Goal: Task Accomplishment & Management: Manage account settings

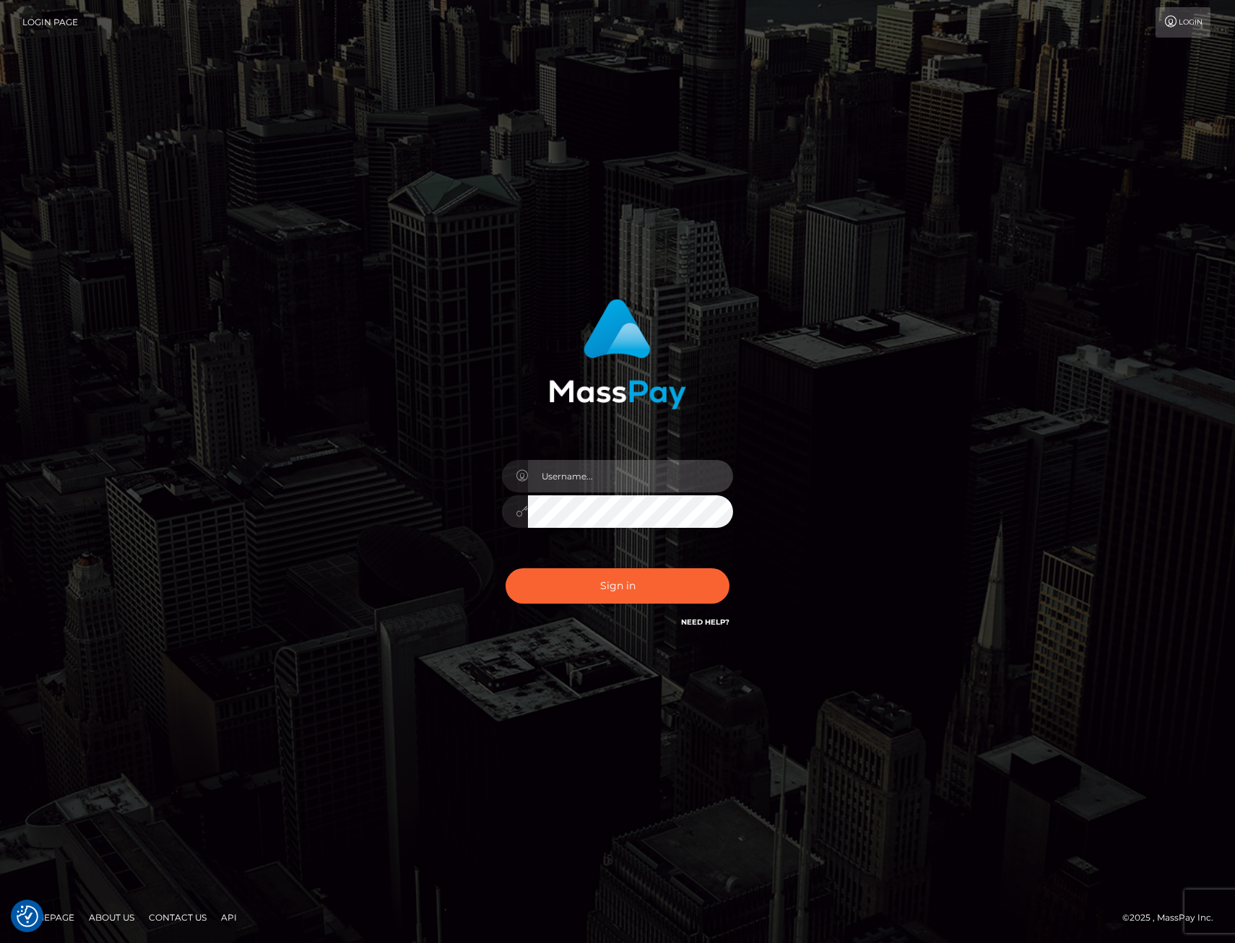
drag, startPoint x: 662, startPoint y: 466, endPoint x: 634, endPoint y: 481, distance: 32.0
click at [660, 468] on input "text" at bounding box center [630, 476] width 205 height 33
click at [634, 481] on input "text" at bounding box center [630, 476] width 205 height 33
type input "XeniaM"
click at [648, 587] on button "Sign in" at bounding box center [618, 585] width 224 height 35
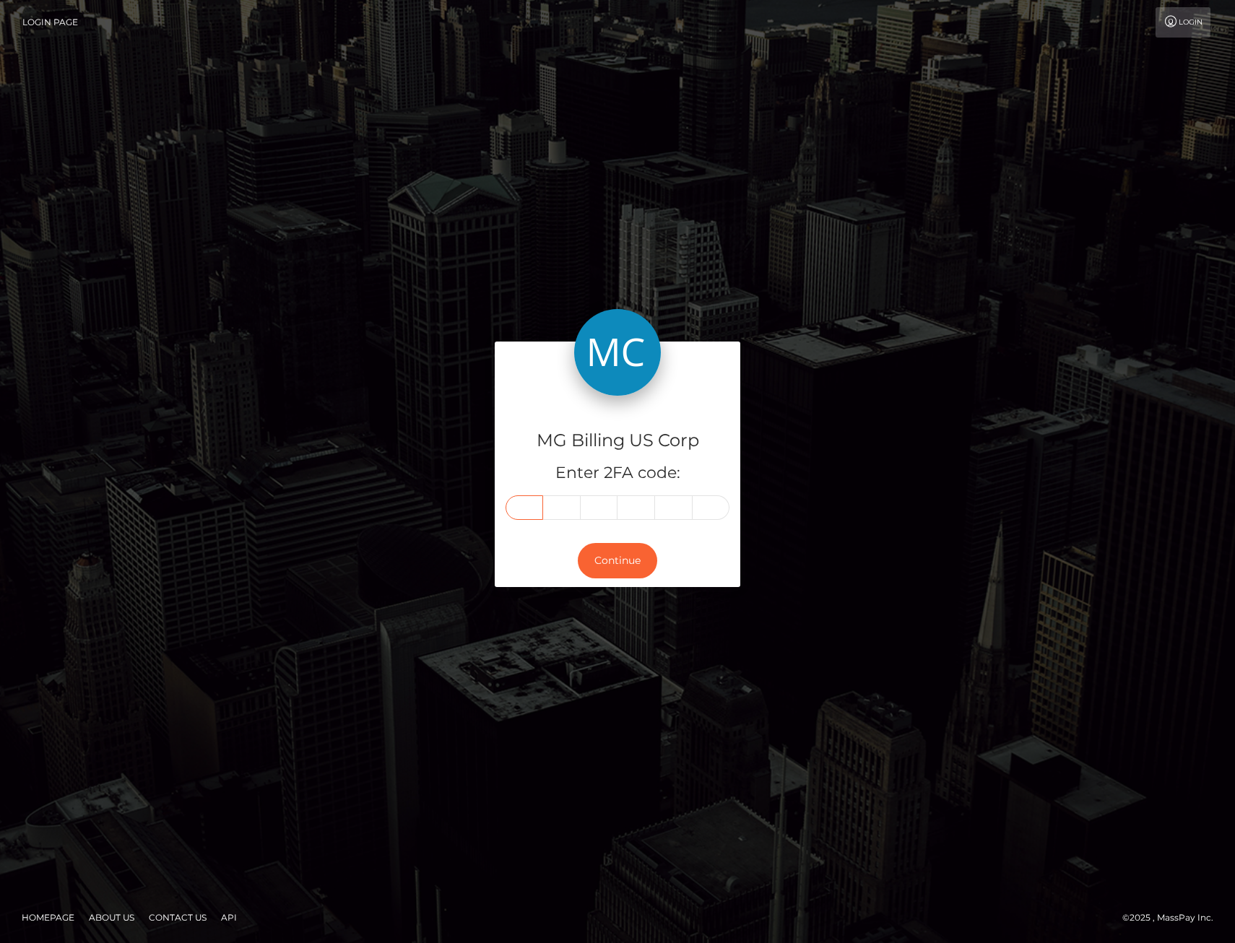
click at [527, 518] on input "text" at bounding box center [525, 507] width 38 height 25
type input "4"
type input "3"
type input "9"
type input "2"
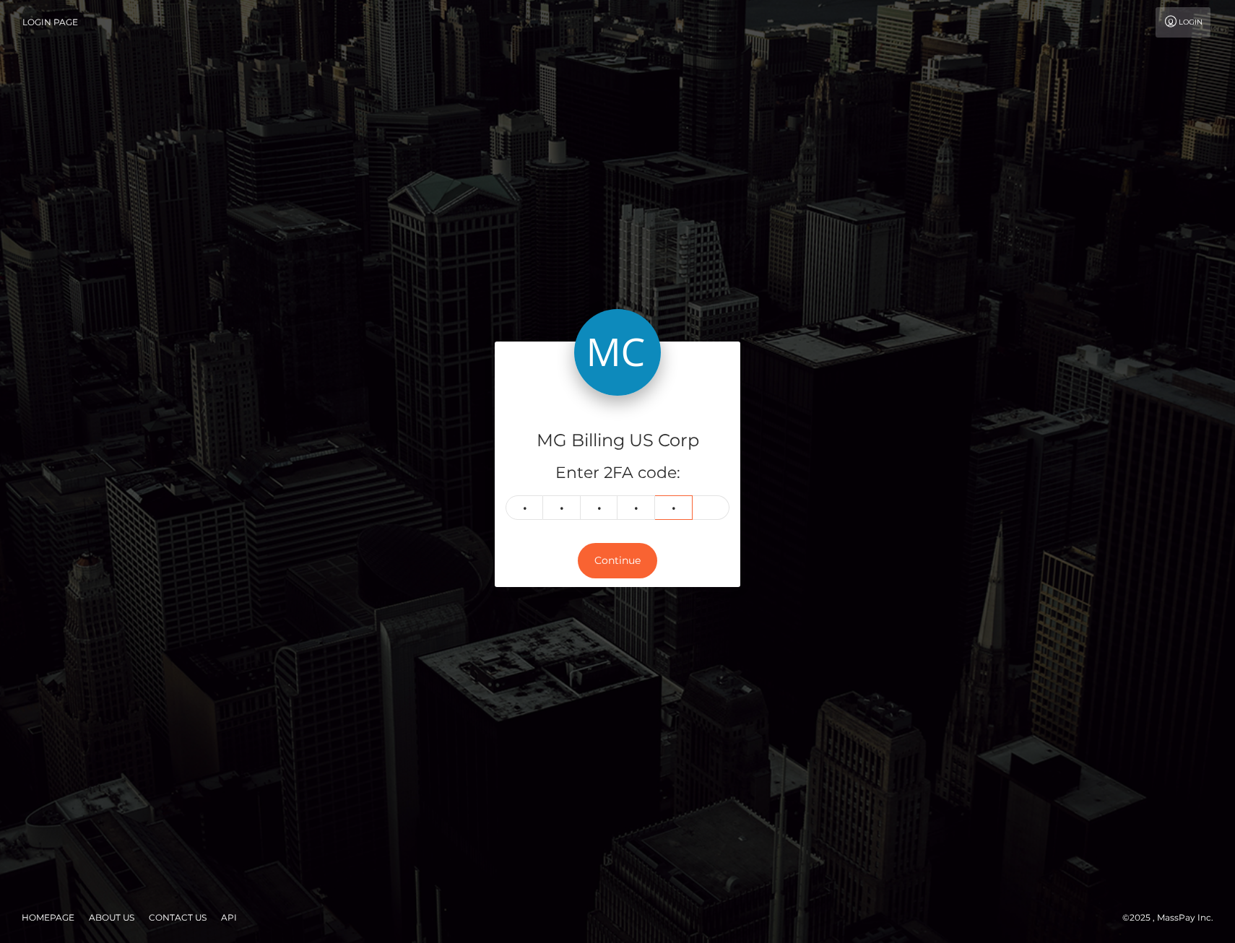
type input "6"
type input "4"
click at [615, 559] on button "Continue" at bounding box center [617, 560] width 79 height 35
